Goal: Navigation & Orientation: Find specific page/section

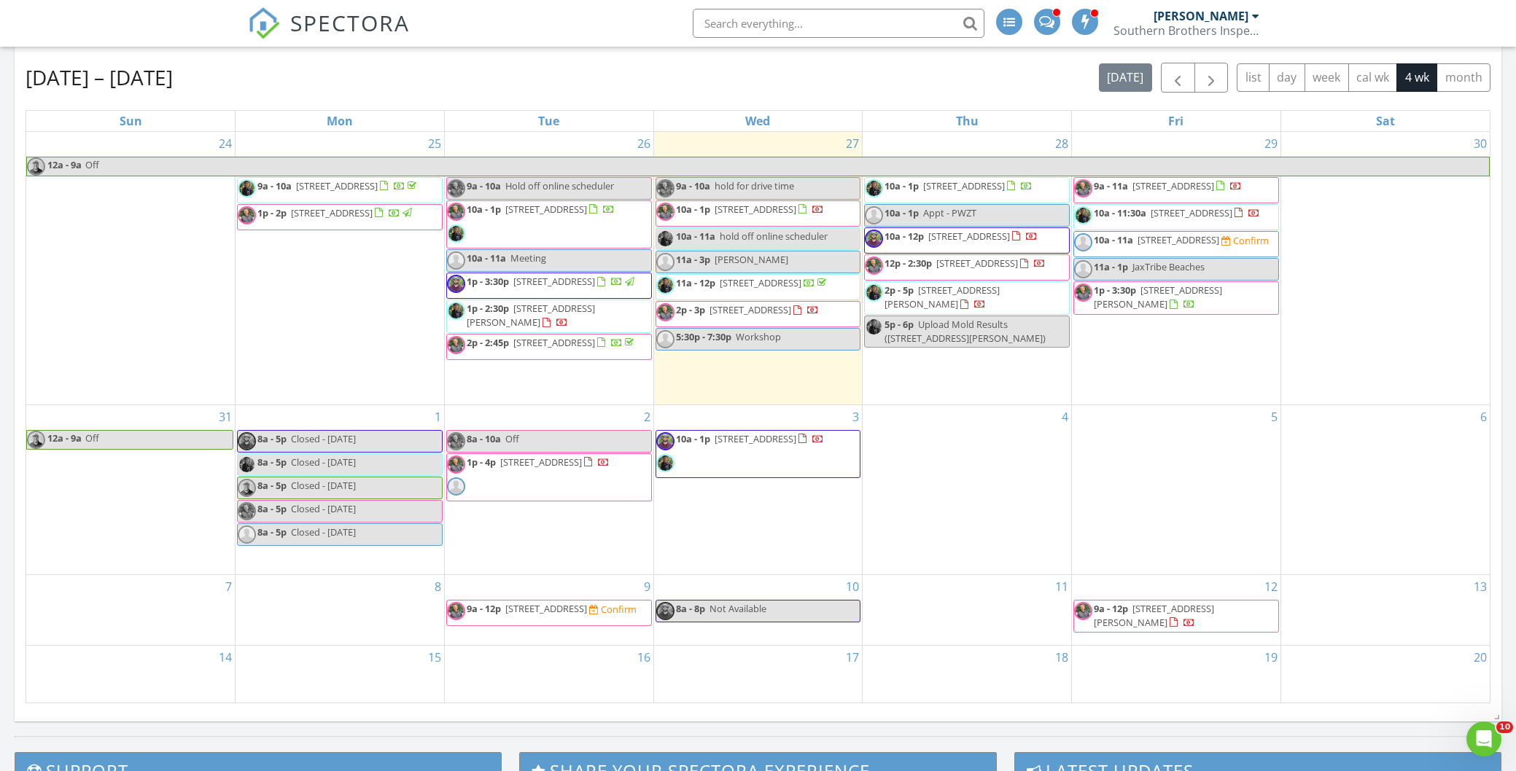
scroll to position [576, 0]
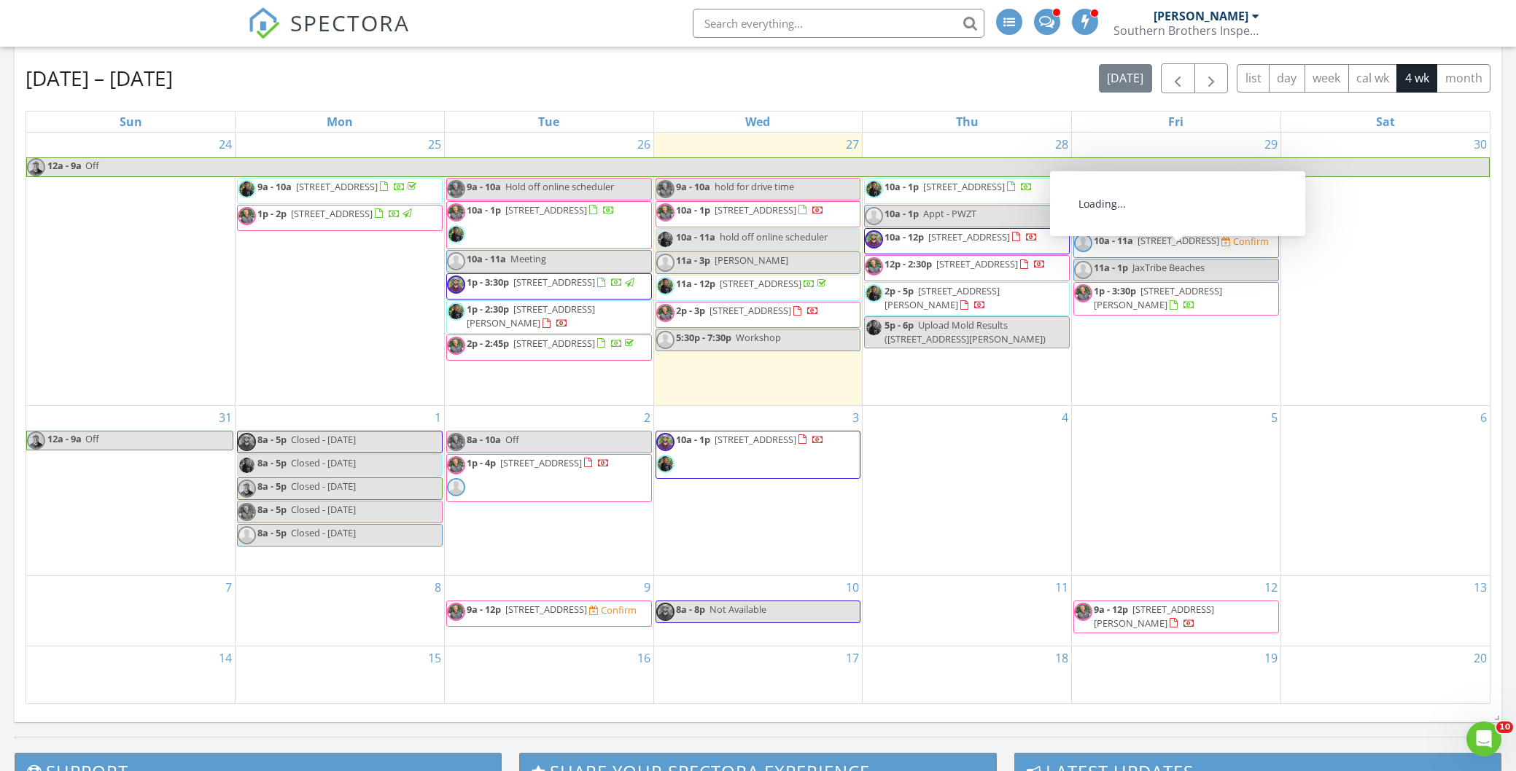
click at [1145, 247] on span "1819 New Haven Rd, Jacksonville 32211" at bounding box center [1179, 240] width 82 height 13
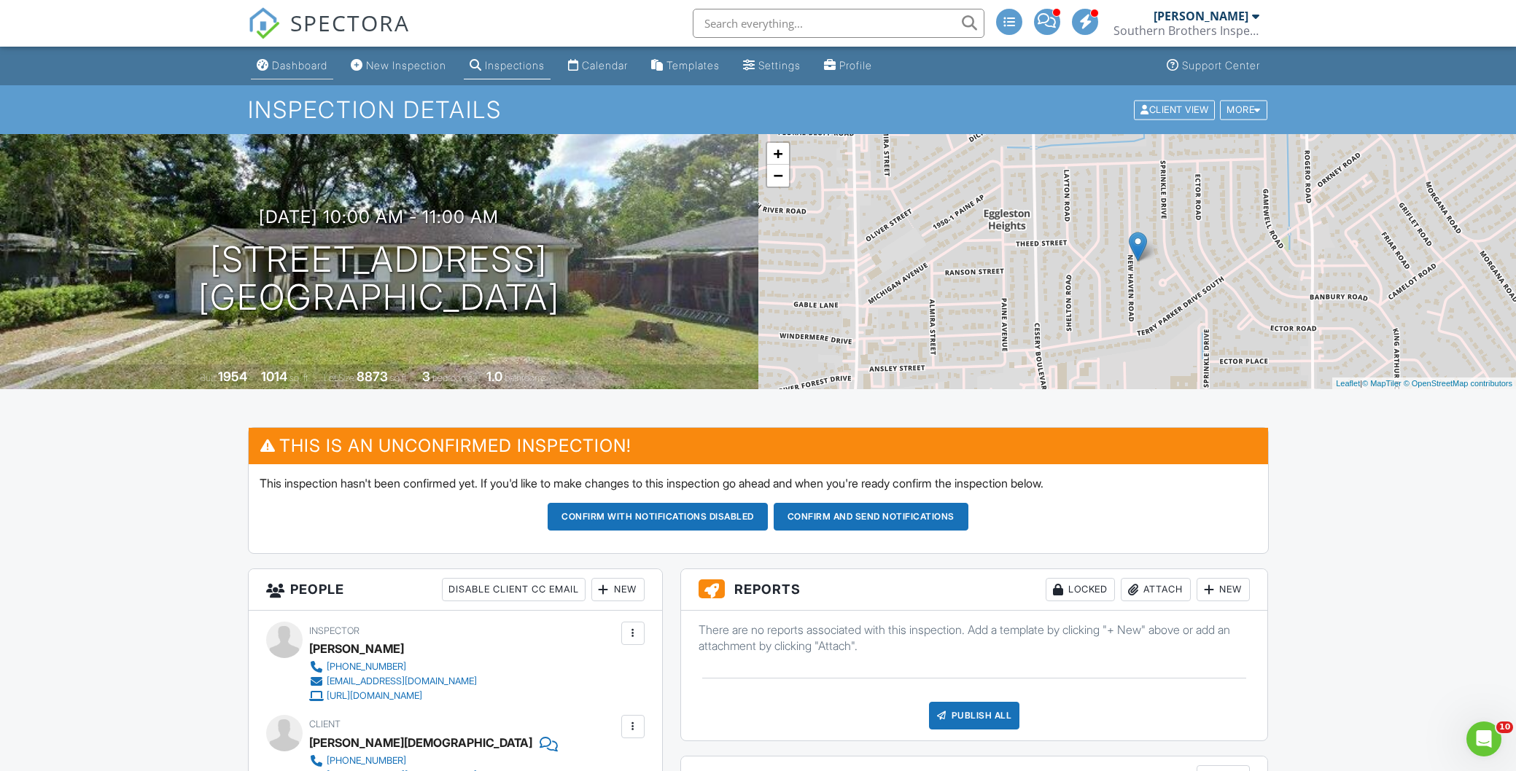
click at [304, 66] on div "Dashboard" at bounding box center [299, 65] width 55 height 12
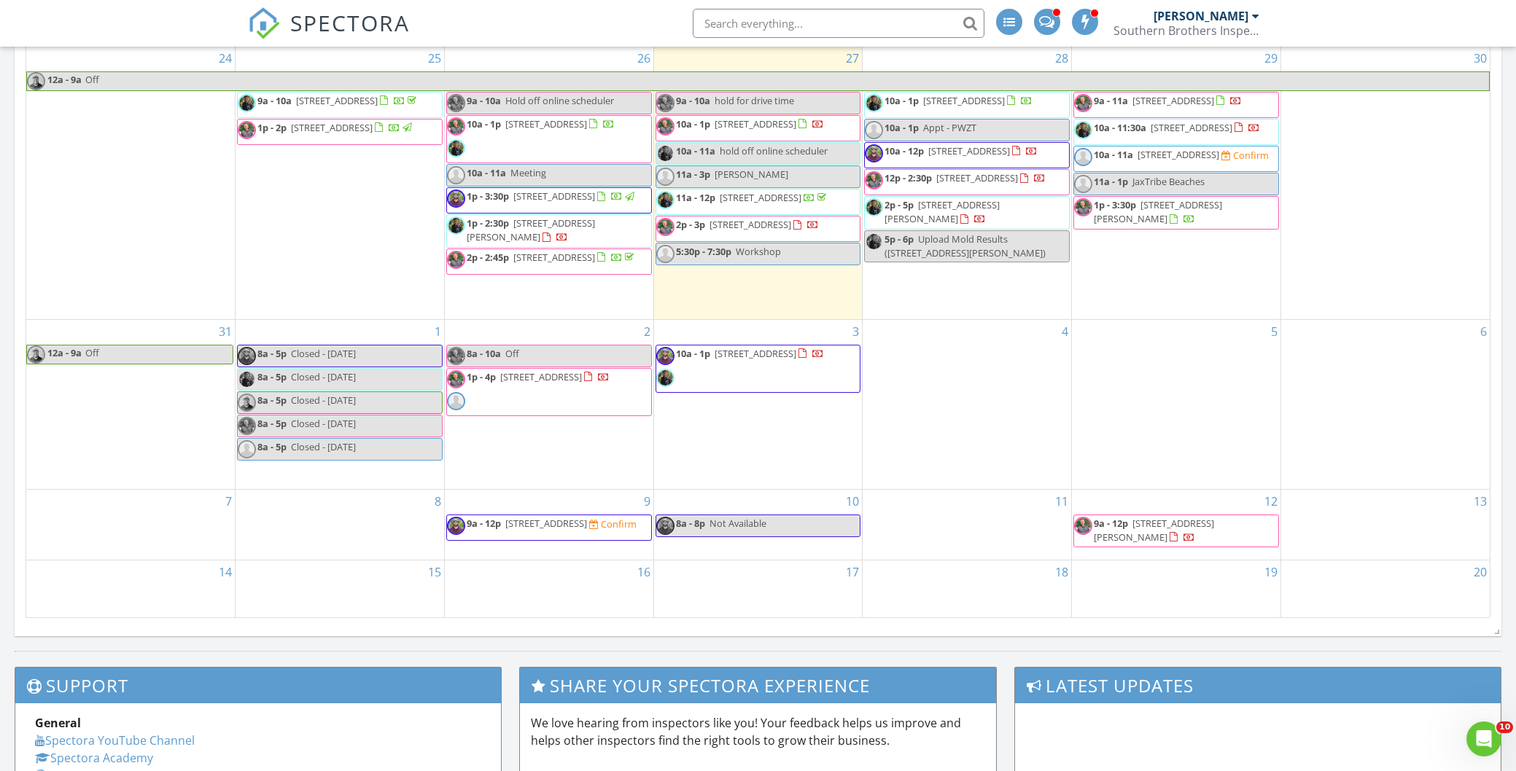
scroll to position [659, 0]
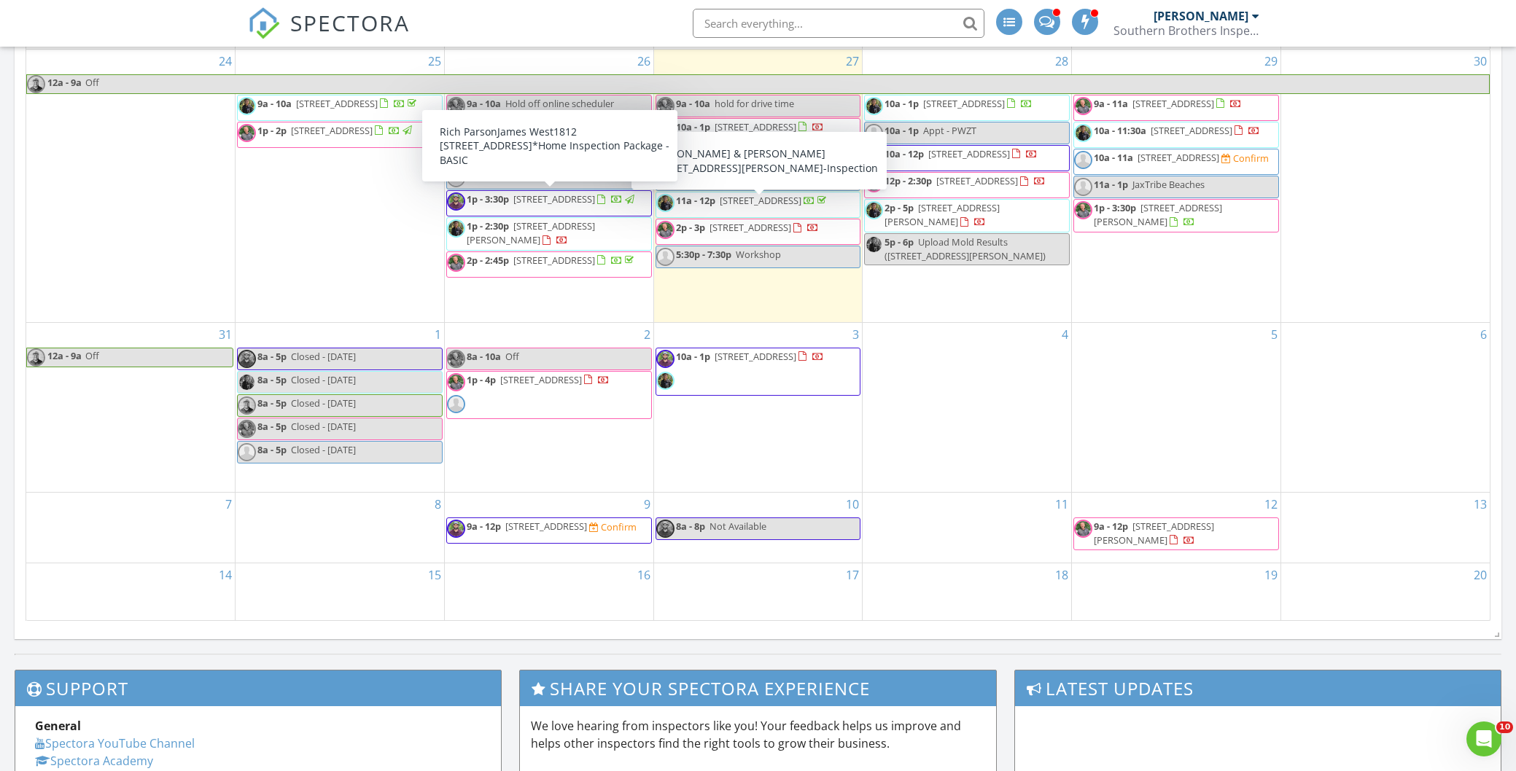
click at [585, 206] on span "1p - 3:30p 1812 Sea Oats Dr, Atlantic Beach 32233" at bounding box center [542, 204] width 190 height 22
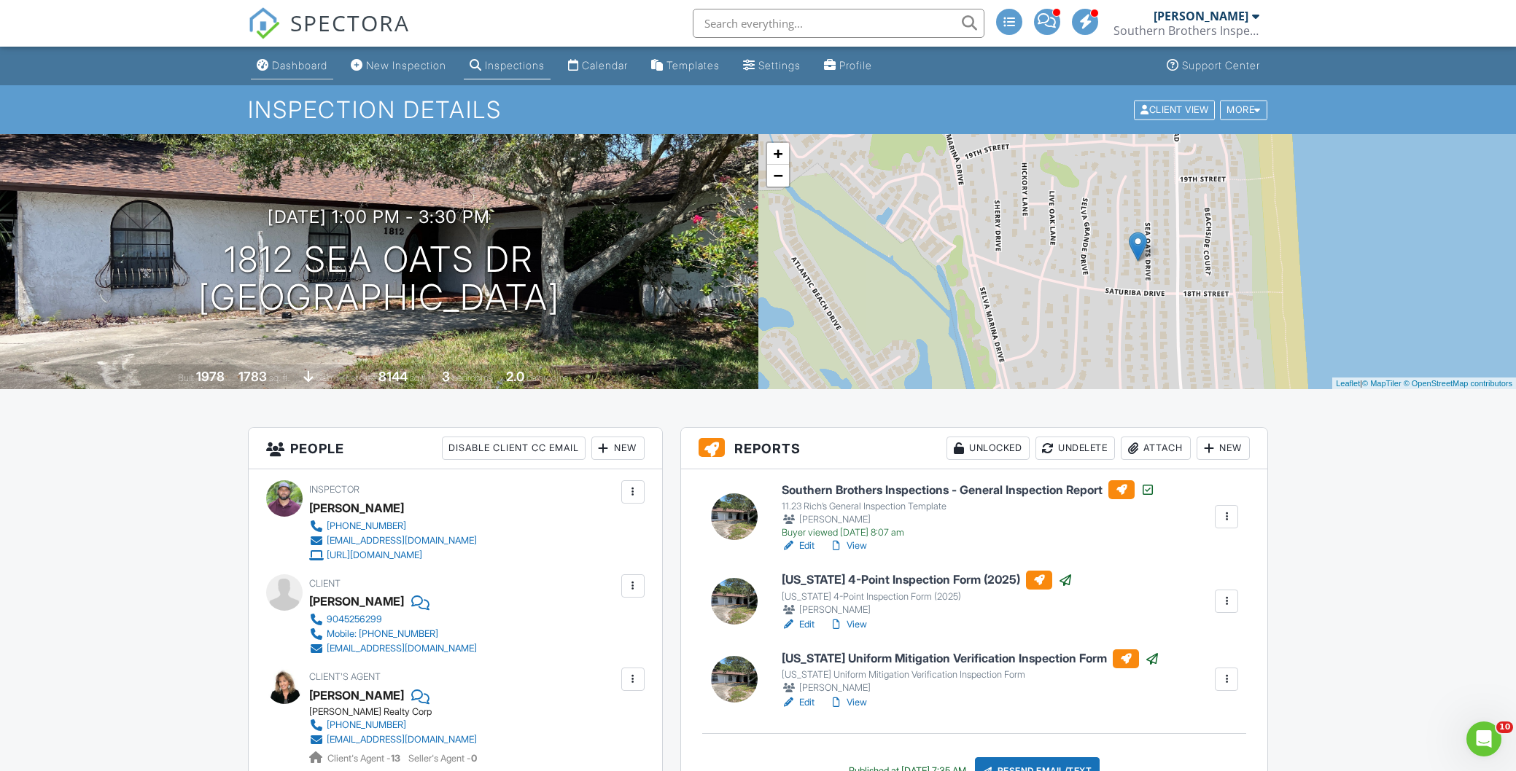
click at [303, 65] on div "Dashboard" at bounding box center [299, 65] width 55 height 12
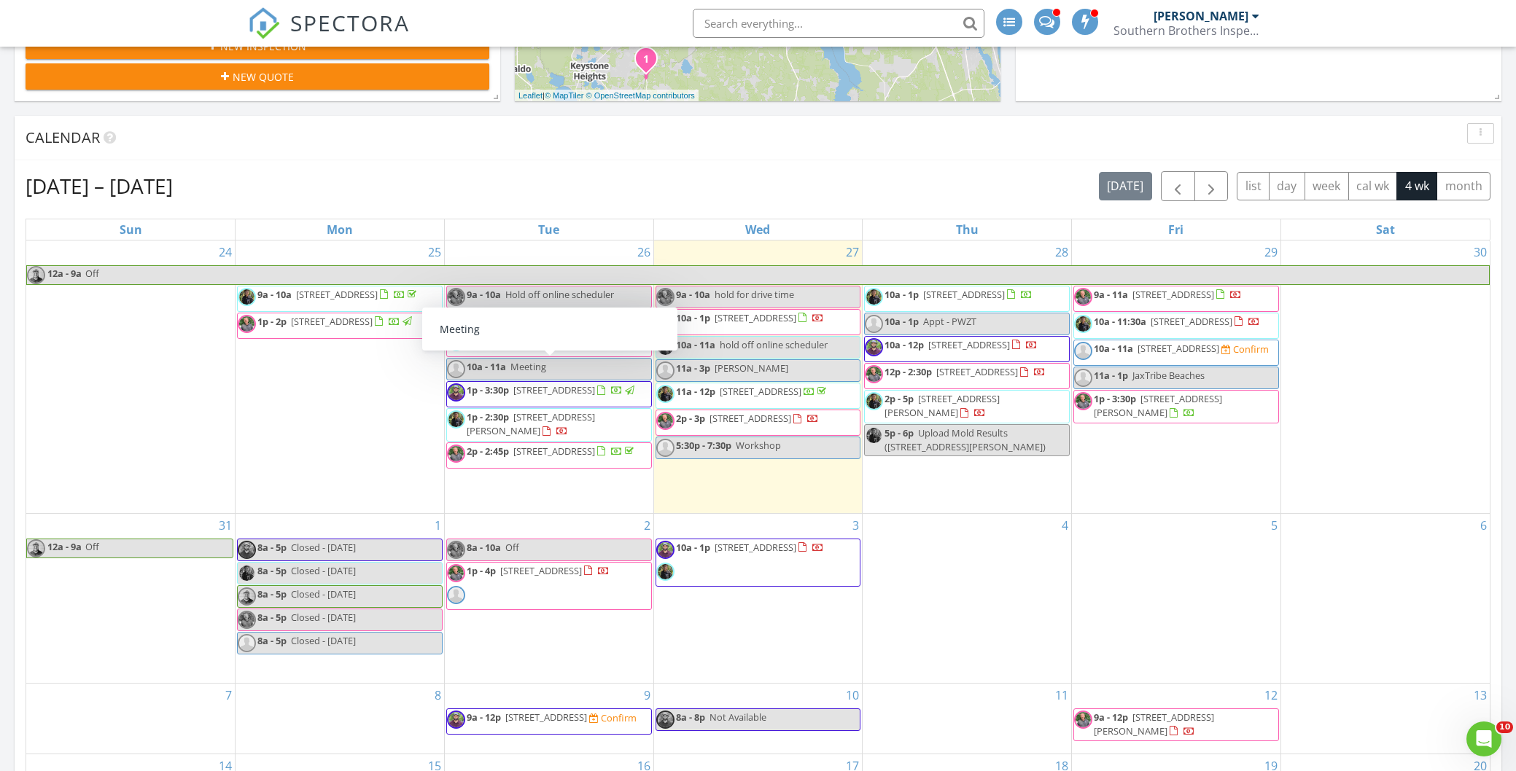
scroll to position [578, 0]
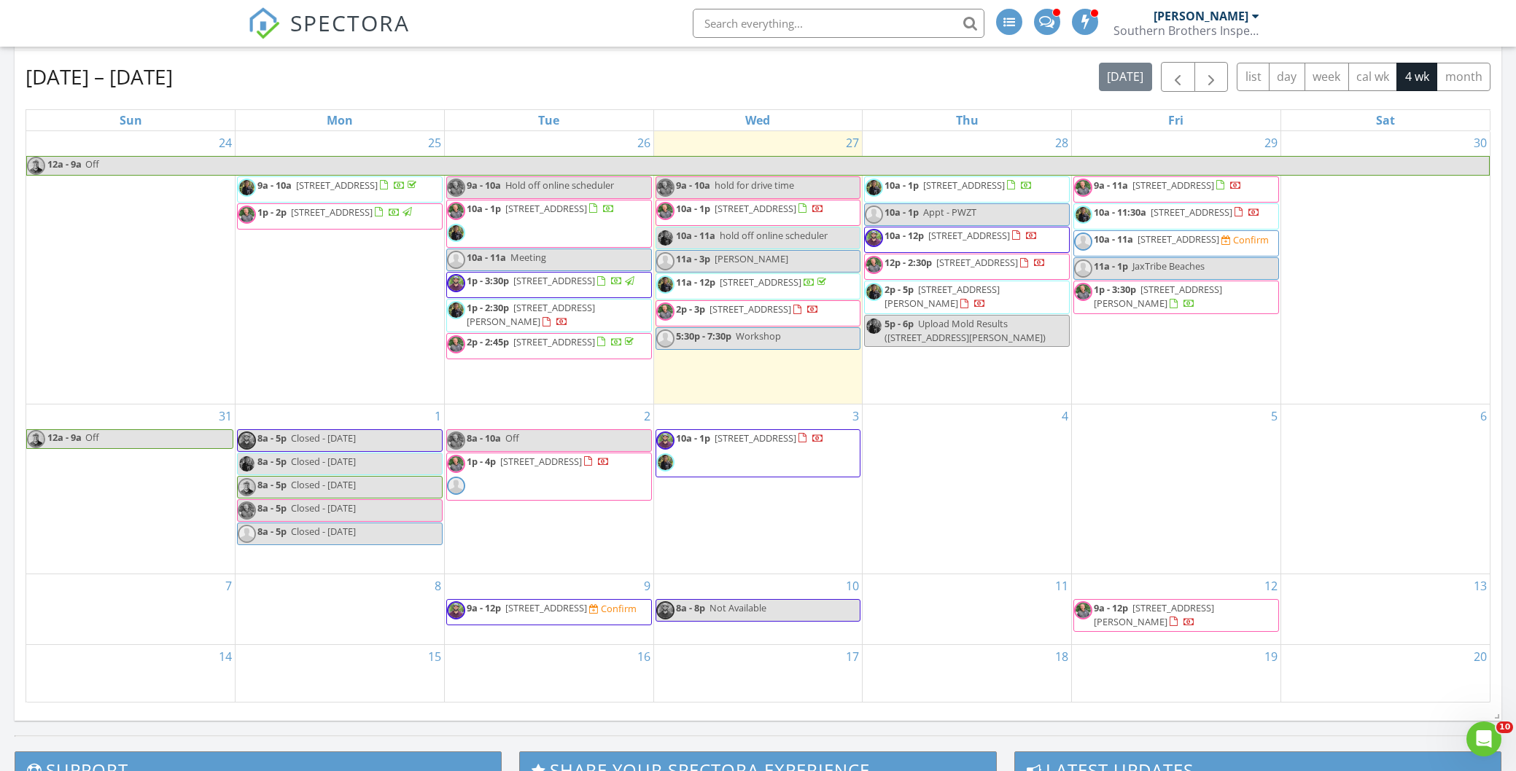
click at [574, 623] on span "9a - 12p 3208 College St, Jacksonville 32205 Confirm" at bounding box center [542, 613] width 190 height 22
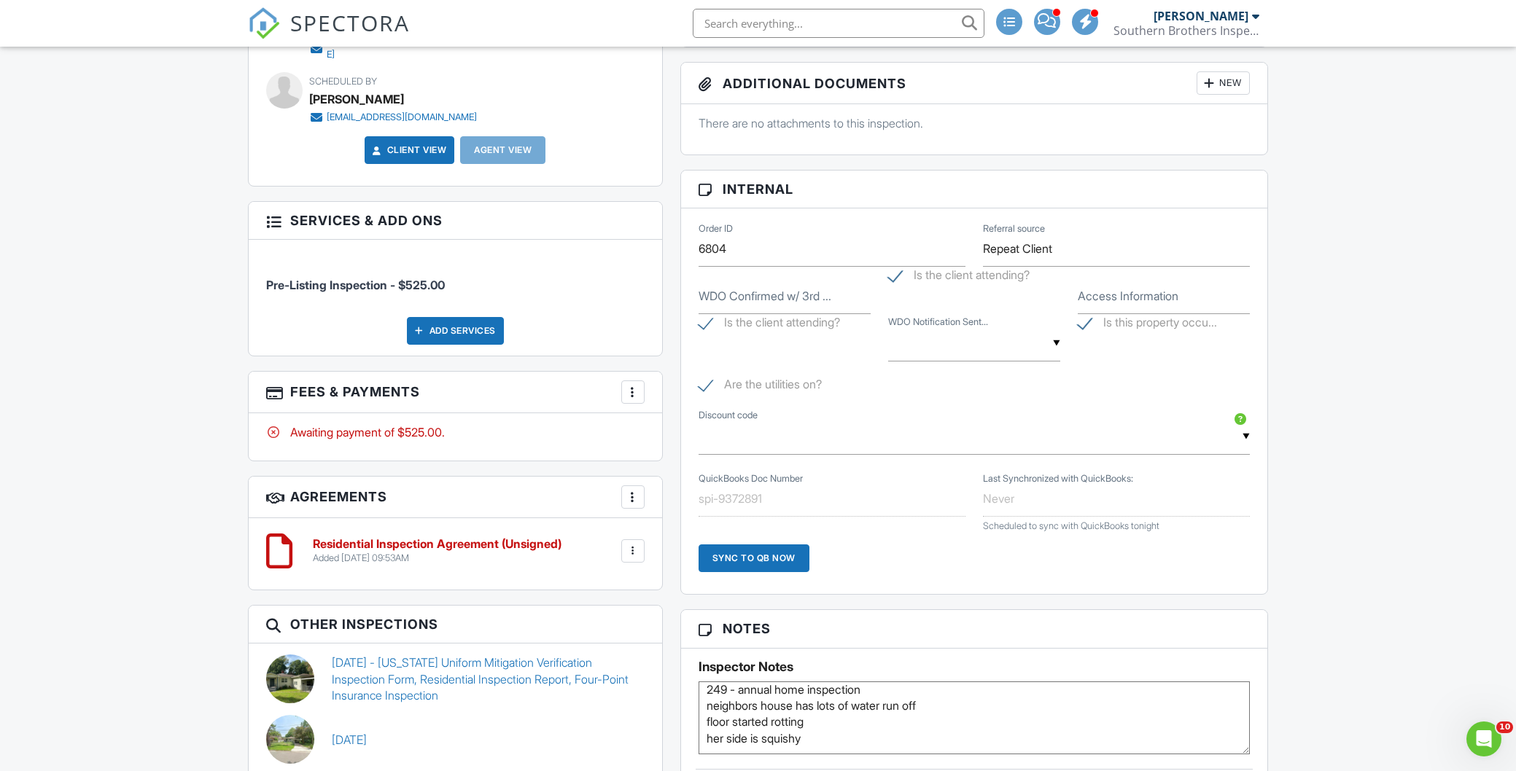
scroll to position [734, 0]
